Goal: Task Accomplishment & Management: Use online tool/utility

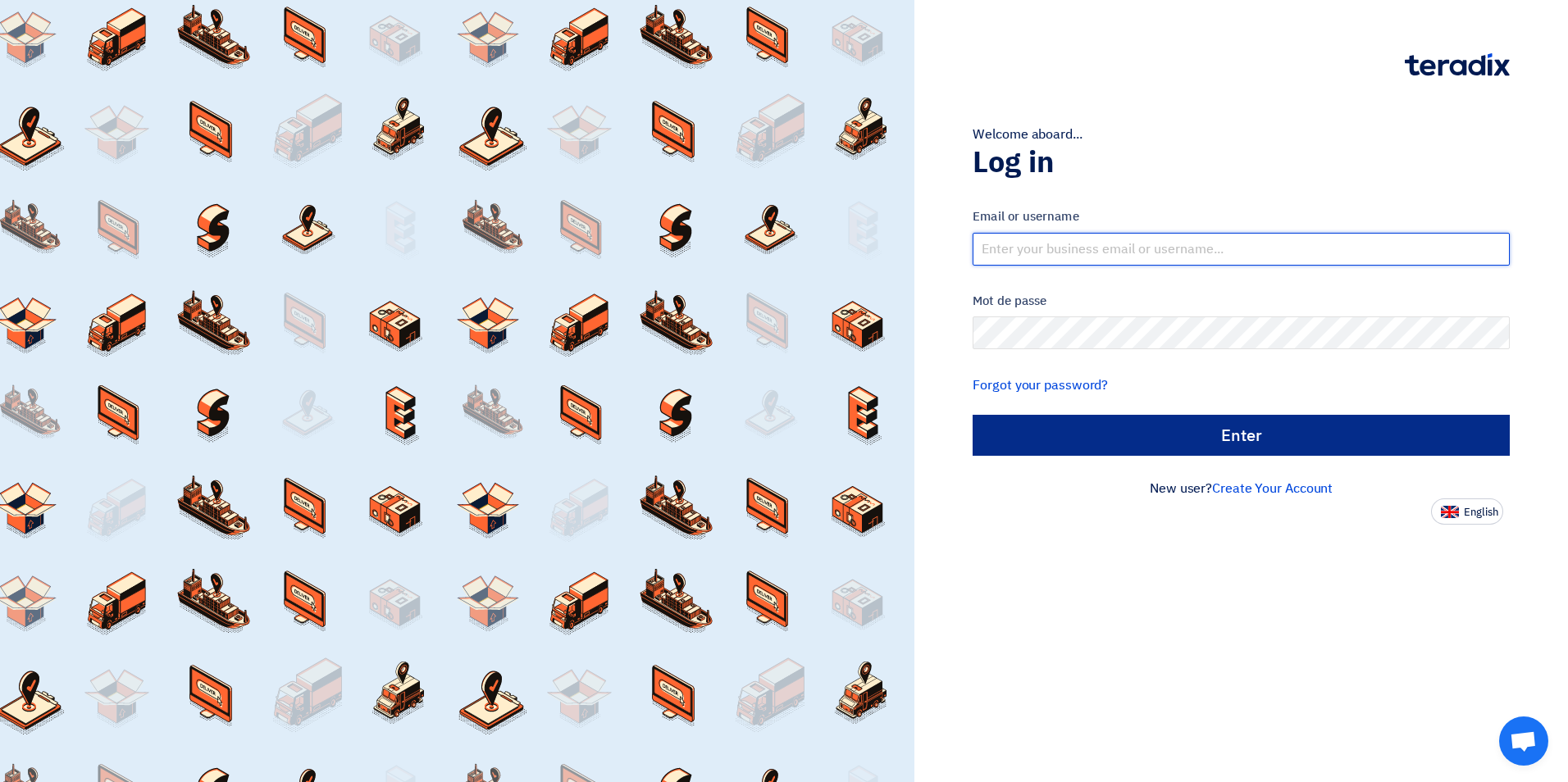
type input "[EMAIL_ADDRESS][DOMAIN_NAME]"
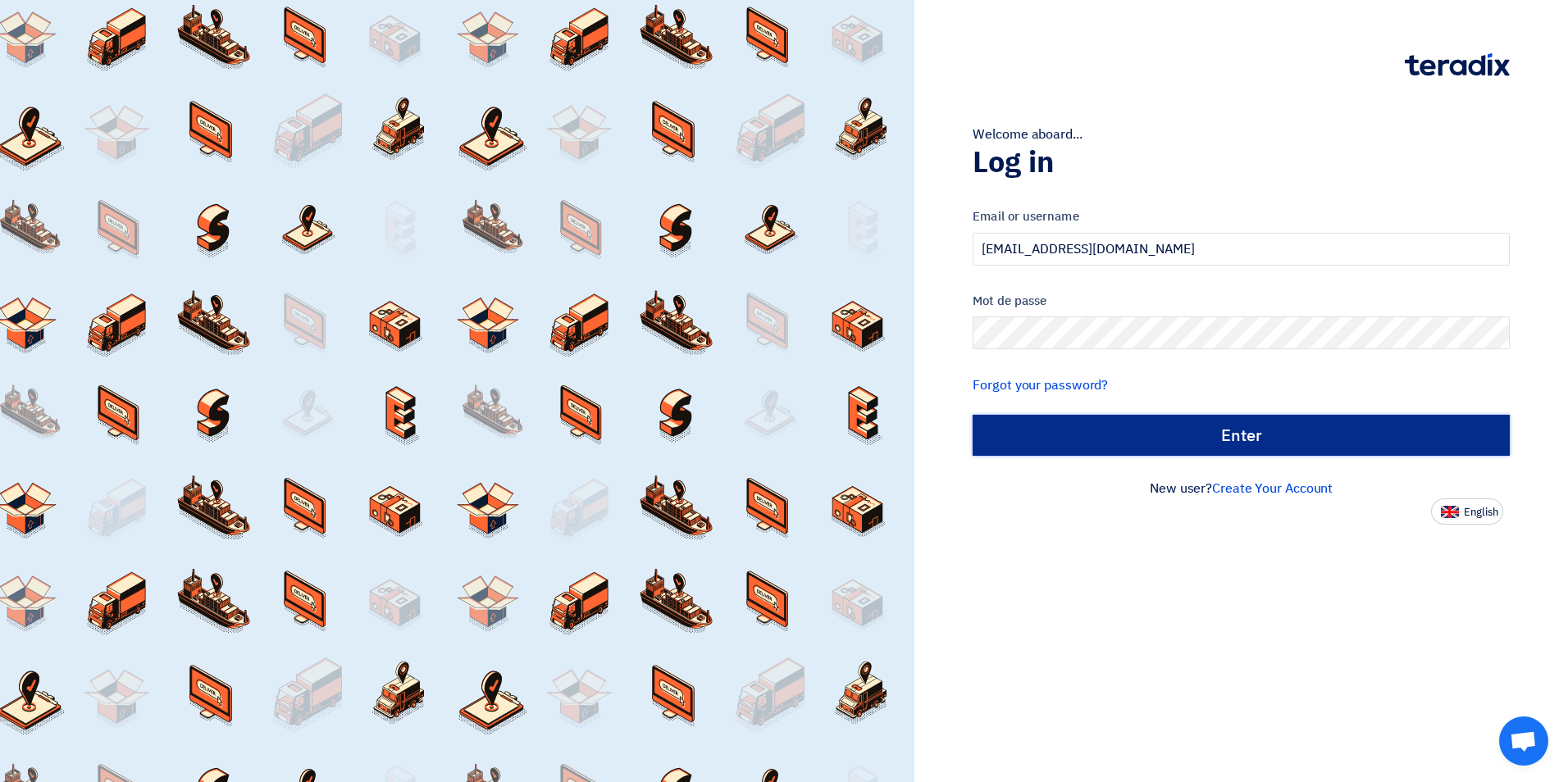
click at [1238, 444] on input "الدخول" at bounding box center [1241, 435] width 537 height 41
type input "Sign in"
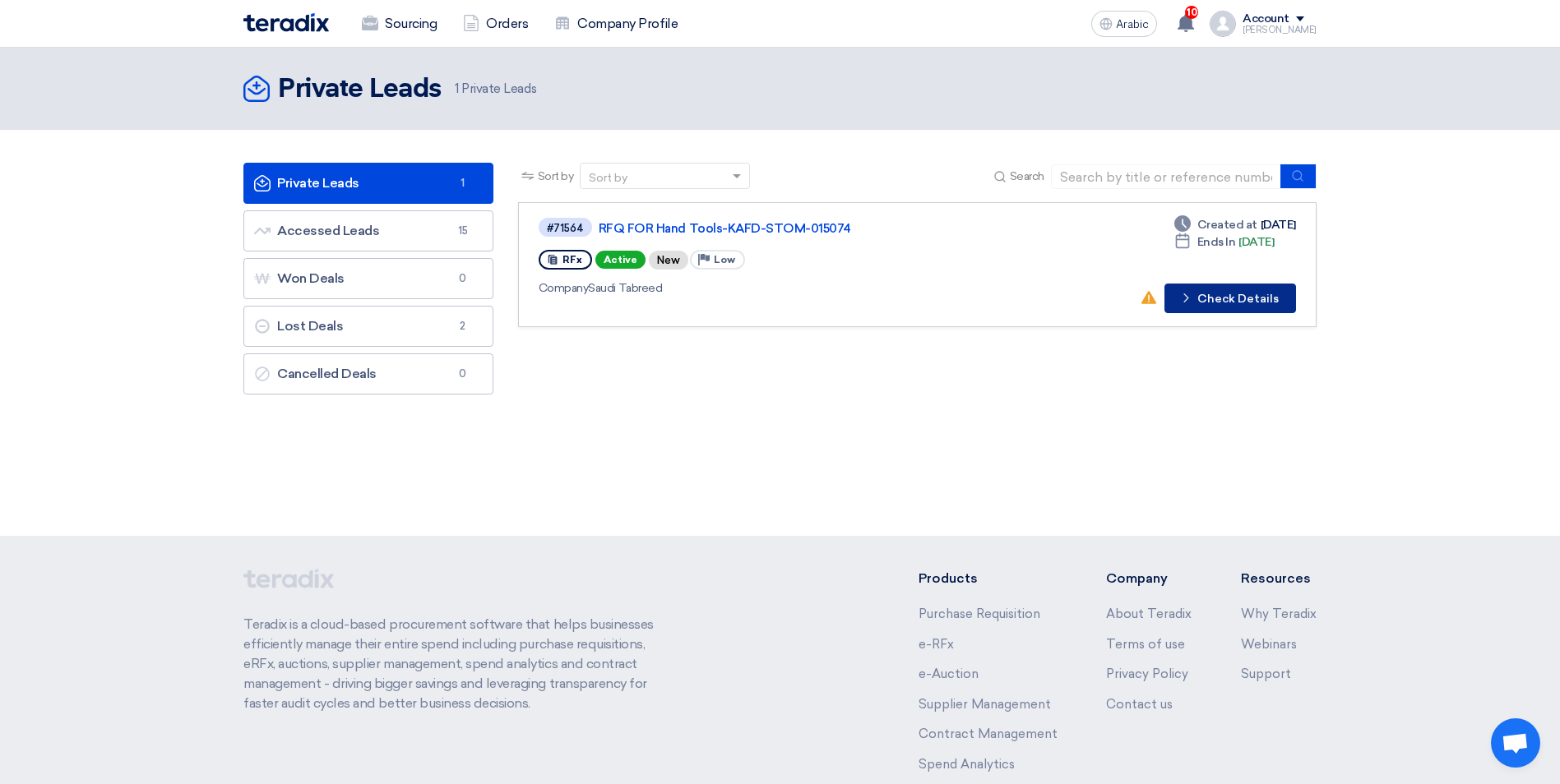
click at [1216, 303] on font "Check Details" at bounding box center [1238, 299] width 81 height 12
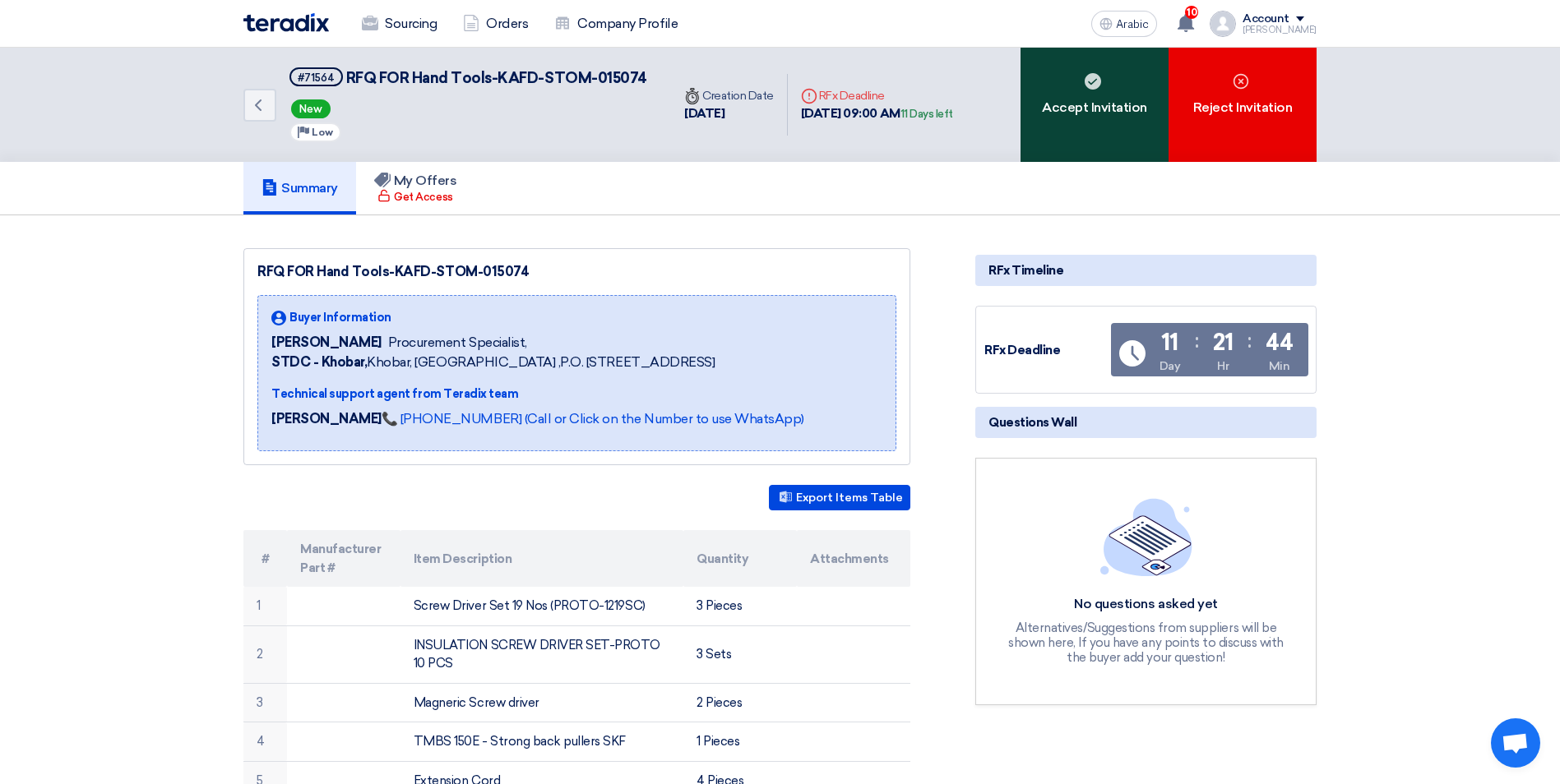
click at [1109, 122] on div "Accept Invitation" at bounding box center [1094, 105] width 148 height 114
